Goal: Find specific page/section: Find specific page/section

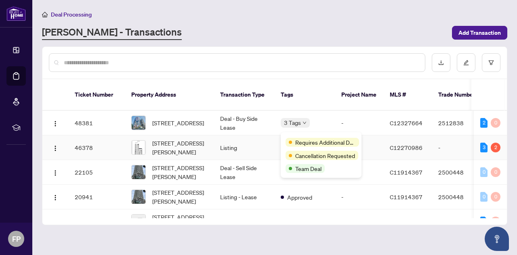
drag, startPoint x: 294, startPoint y: 137, endPoint x: 298, endPoint y: 137, distance: 4.1
click at [298, 137] on div "Requires Additional Docs" at bounding box center [321, 142] width 71 height 10
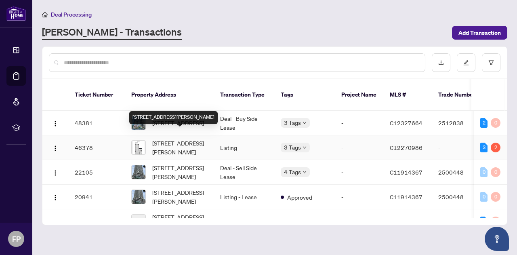
click at [165, 139] on span "[STREET_ADDRESS][PERSON_NAME]" at bounding box center [179, 148] width 55 height 18
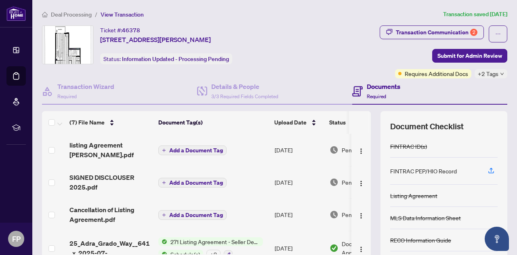
click at [368, 87] on h4 "Documents" at bounding box center [384, 87] width 34 height 10
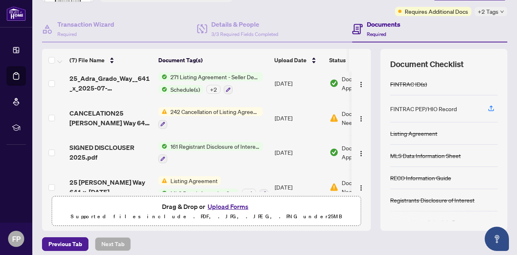
scroll to position [116, 0]
